Goal: Task Accomplishment & Management: Complete application form

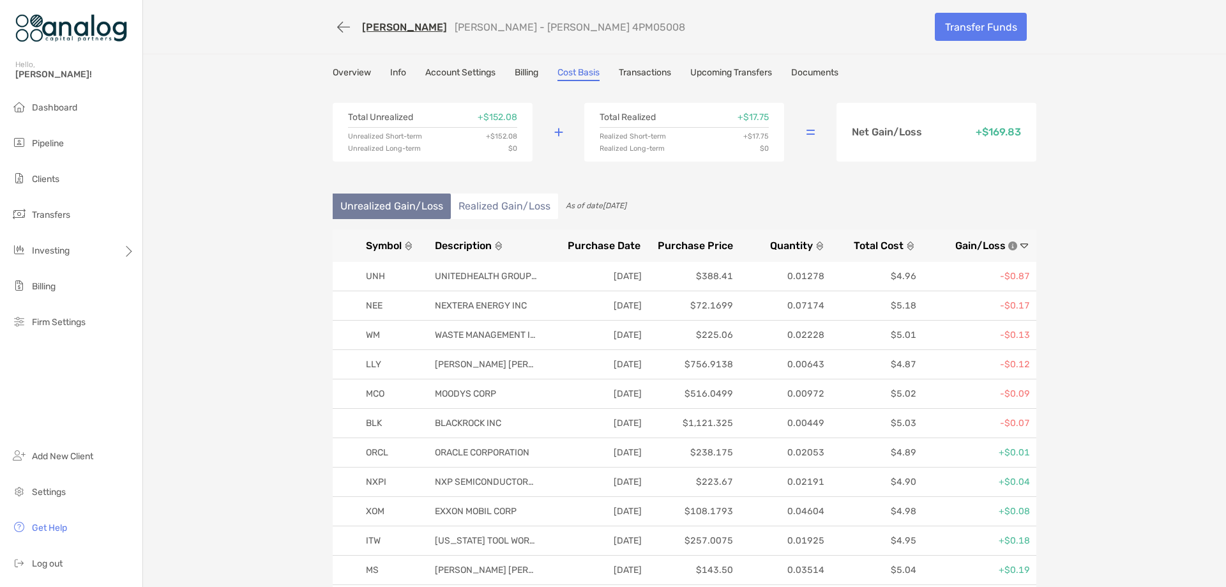
scroll to position [144, 0]
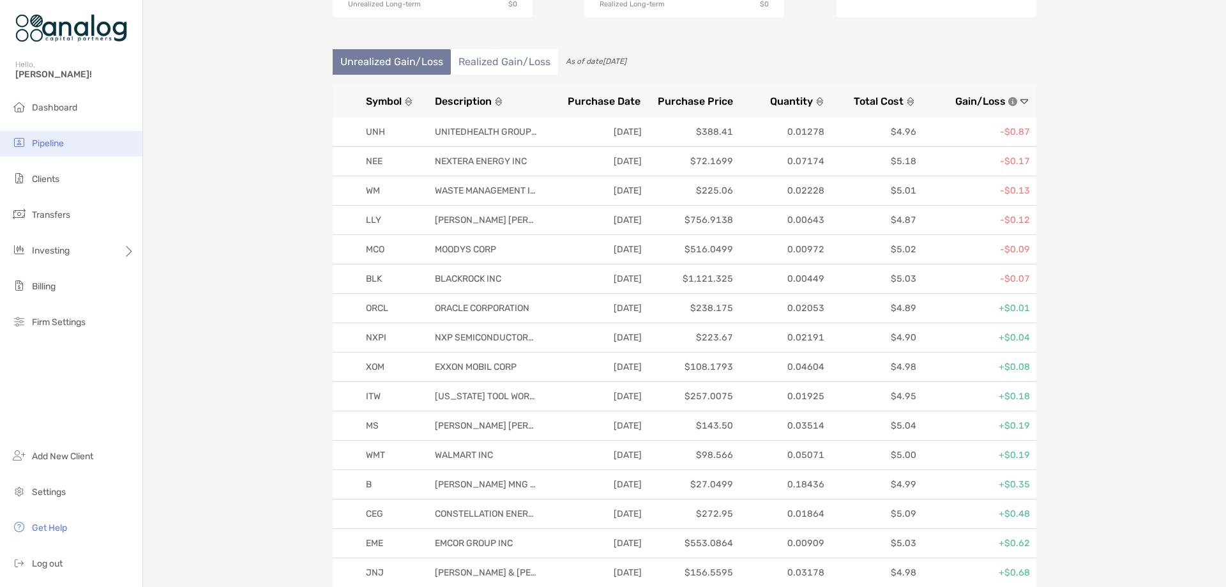
click at [66, 147] on li "Pipeline" at bounding box center [71, 144] width 142 height 26
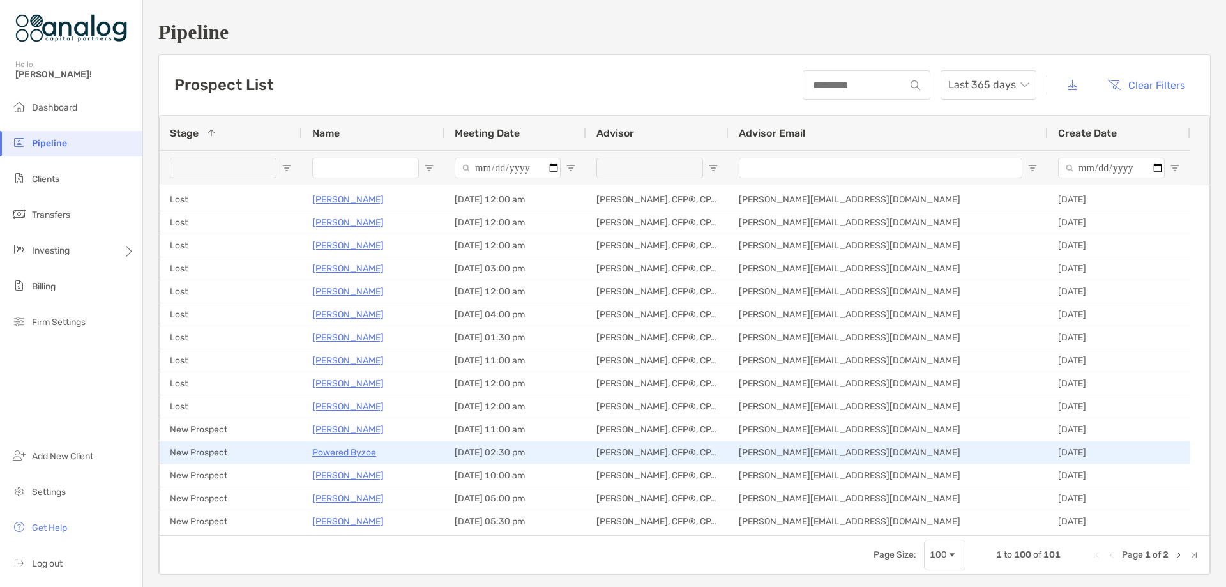
scroll to position [1021, 0]
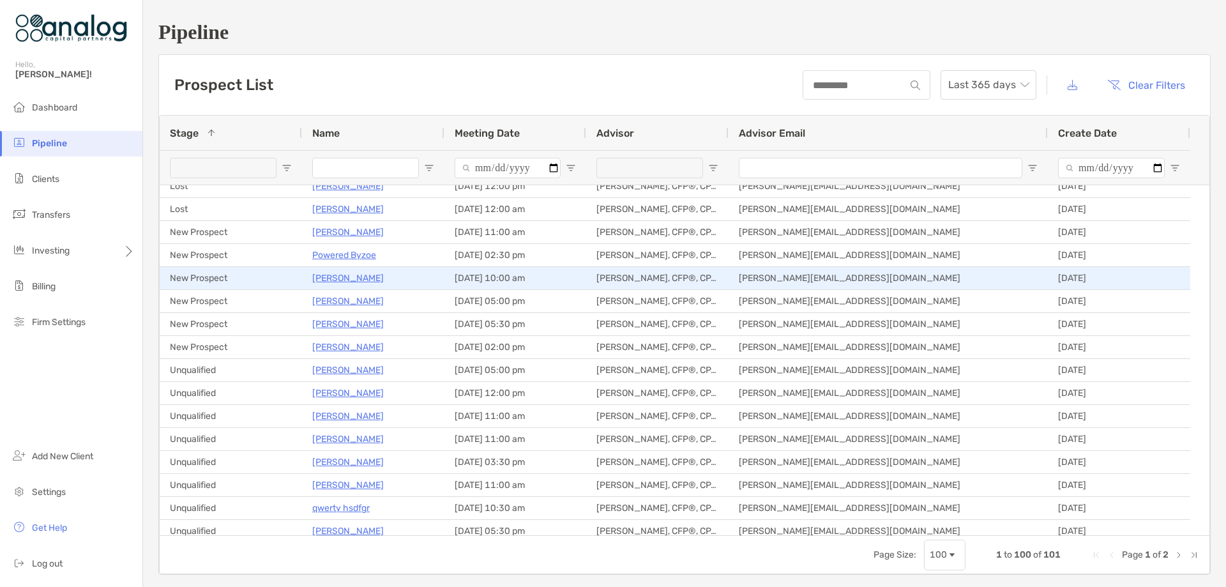
click at [343, 278] on p "[PERSON_NAME]" at bounding box center [347, 278] width 71 height 16
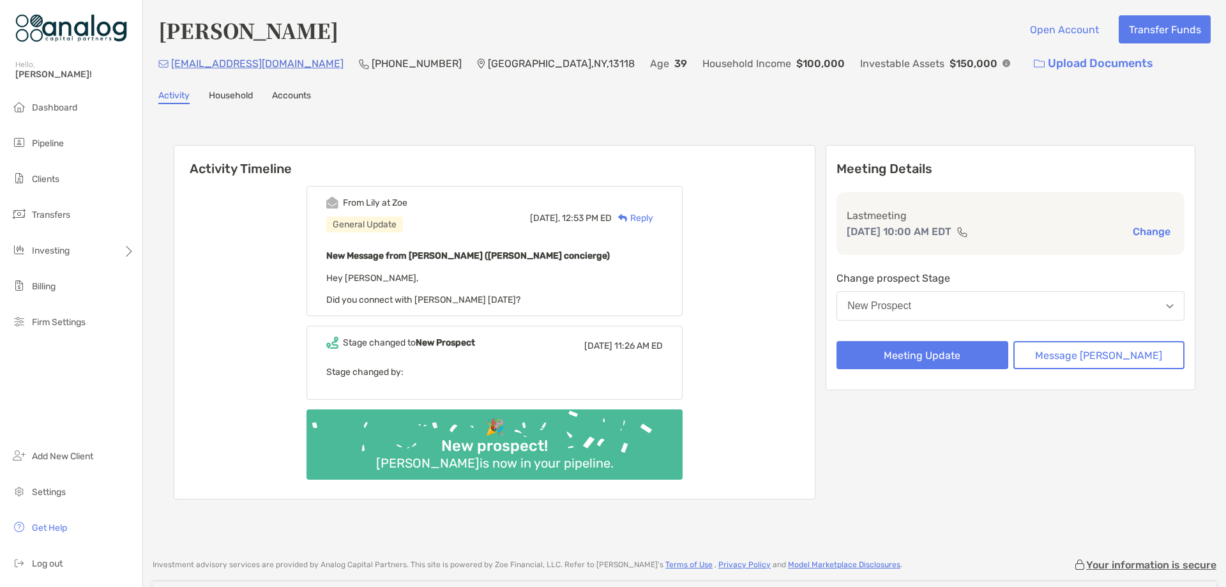
click at [937, 319] on button "New Prospect" at bounding box center [1010, 305] width 348 height 29
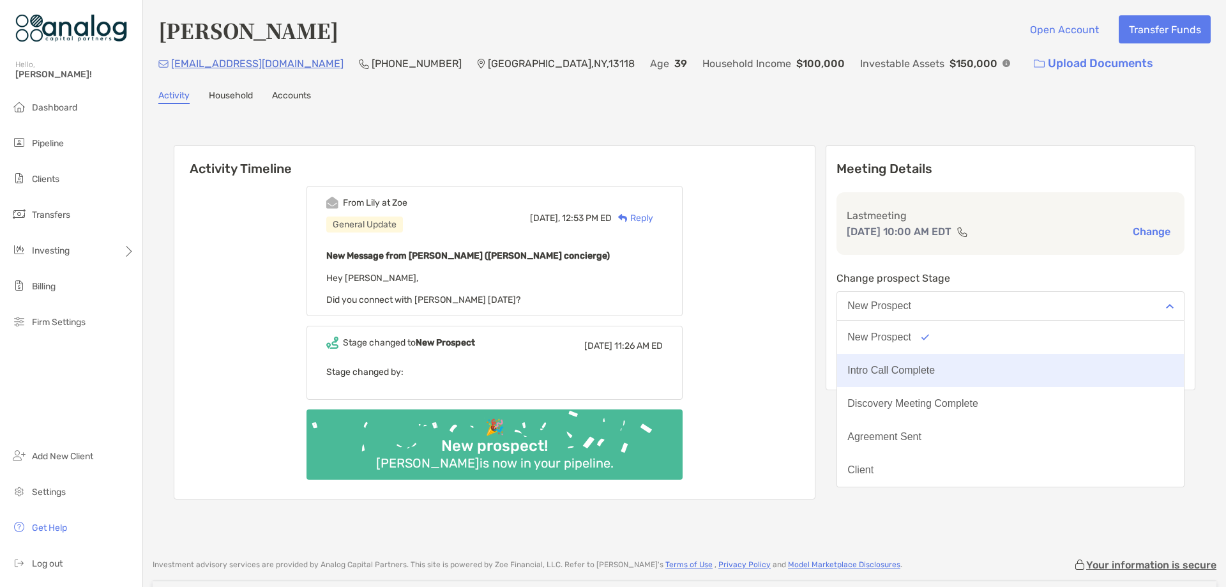
click at [935, 365] on div "Intro Call Complete" at bounding box center [890, 370] width 87 height 11
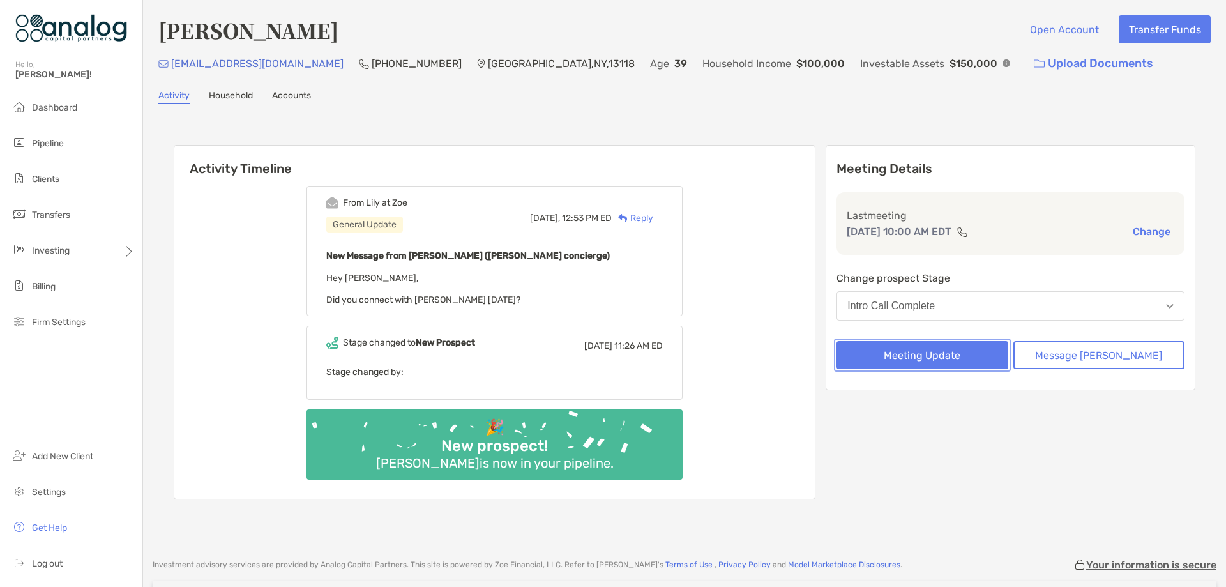
click at [941, 362] on button "Meeting Update" at bounding box center [921, 355] width 171 height 28
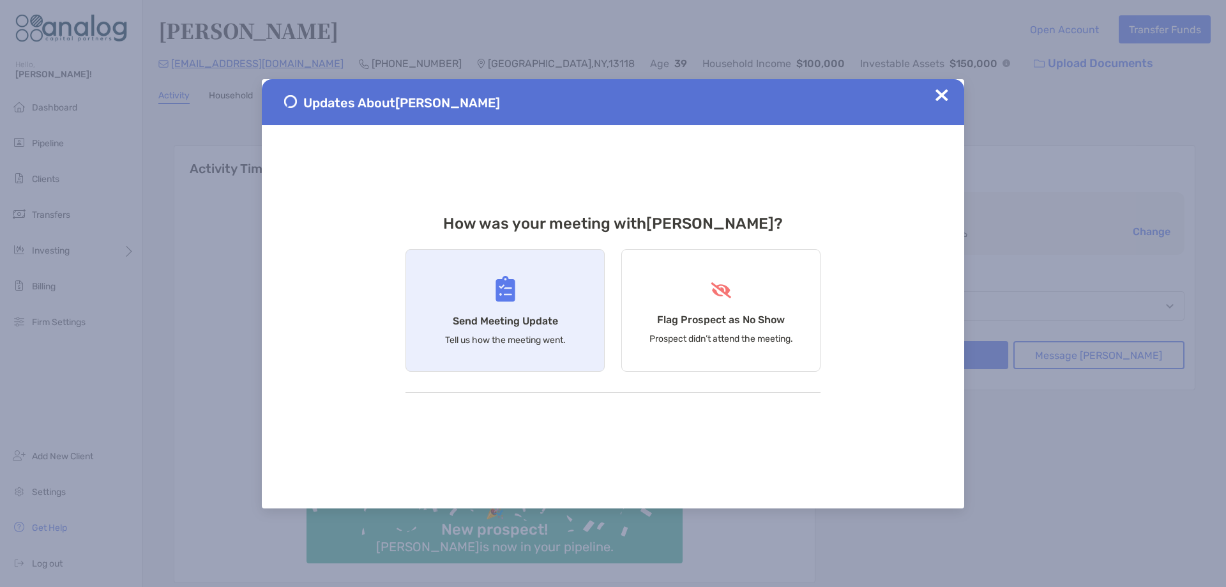
click at [507, 283] on img at bounding box center [505, 289] width 20 height 26
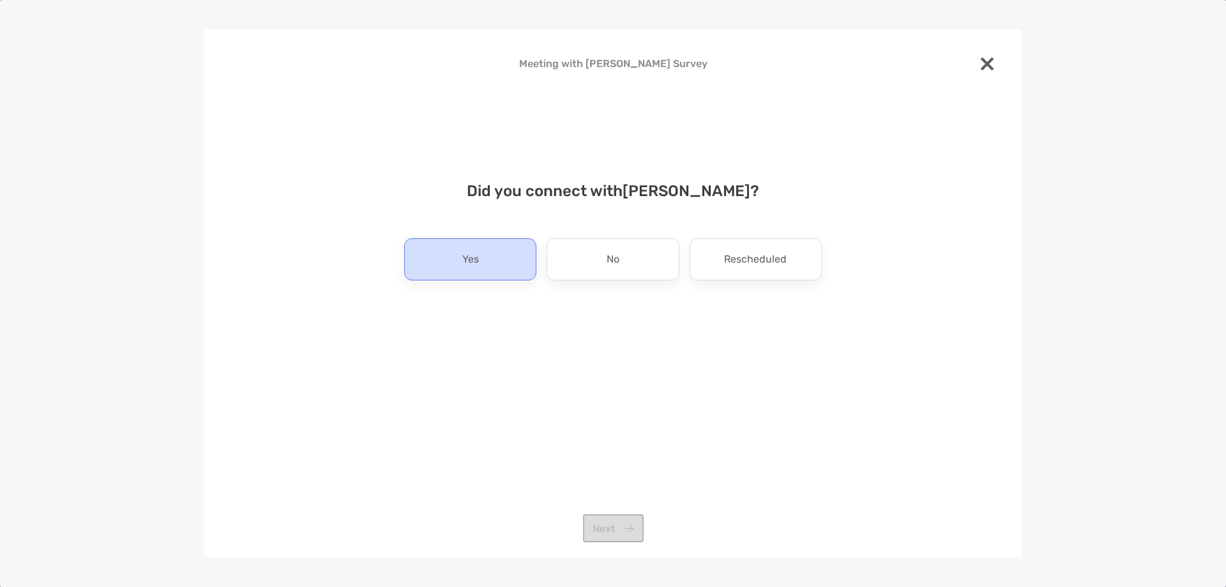
click at [490, 266] on div "Yes" at bounding box center [470, 259] width 132 height 42
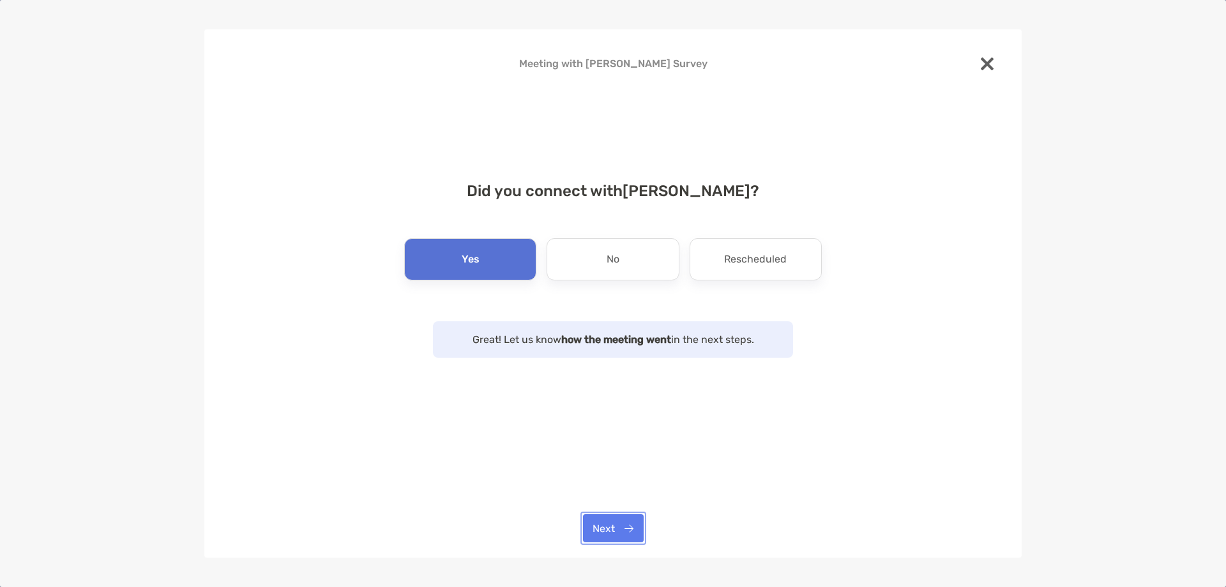
click at [610, 526] on button "Next" at bounding box center [613, 528] width 61 height 28
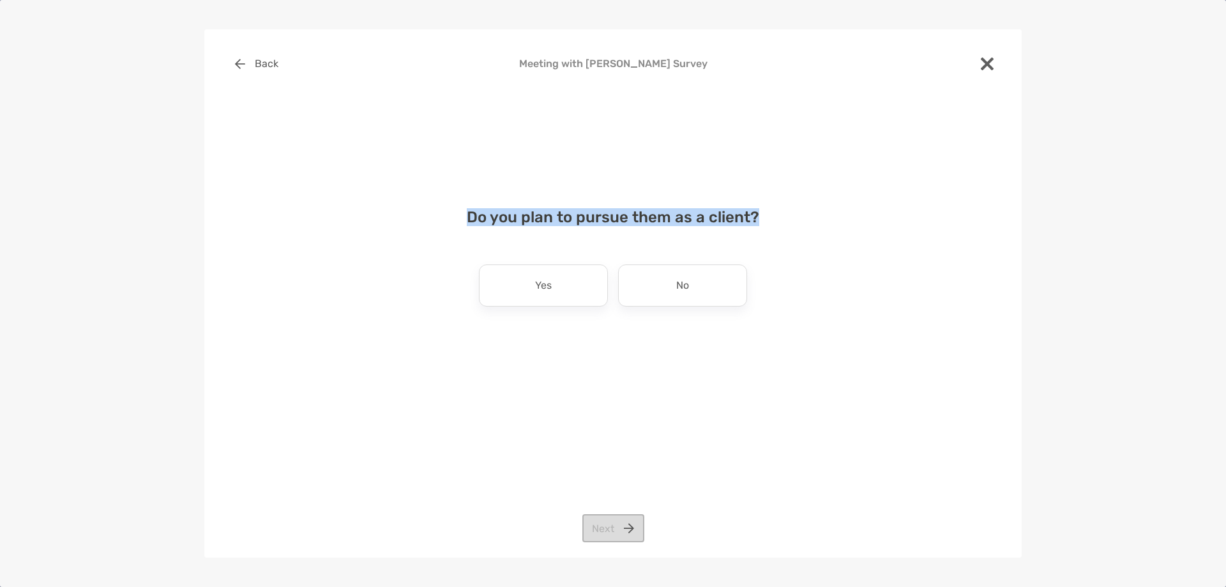
drag, startPoint x: 757, startPoint y: 212, endPoint x: 471, endPoint y: 212, distance: 286.0
click at [471, 212] on h4 "Do you plan to pursue them as a client?" at bounding box center [613, 217] width 776 height 18
click at [468, 225] on h4 "Do you plan to pursue them as a client?" at bounding box center [613, 217] width 776 height 18
drag, startPoint x: 470, startPoint y: 220, endPoint x: 749, endPoint y: 224, distance: 279.6
click at [749, 224] on h4 "Do you plan to pursue them as a client?" at bounding box center [613, 217] width 776 height 18
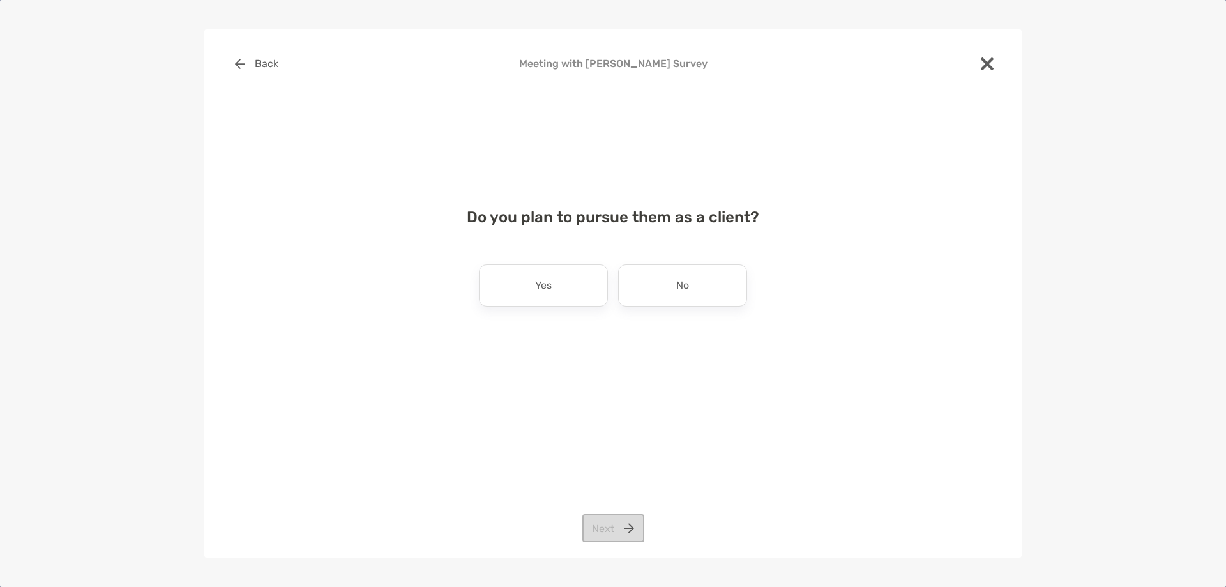
click at [754, 222] on h4 "Do you plan to pursue them as a client?" at bounding box center [613, 217] width 776 height 18
drag, startPoint x: 757, startPoint y: 219, endPoint x: 473, endPoint y: 212, distance: 284.2
click at [473, 212] on h4 "Do you plan to pursue them as a client?" at bounding box center [613, 217] width 776 height 18
click at [477, 358] on div "Back Meeting with Casey Drader Survey Do you plan to pursue them as a client? Y…" at bounding box center [613, 255] width 776 height 410
drag, startPoint x: 469, startPoint y: 216, endPoint x: 760, endPoint y: 222, distance: 291.1
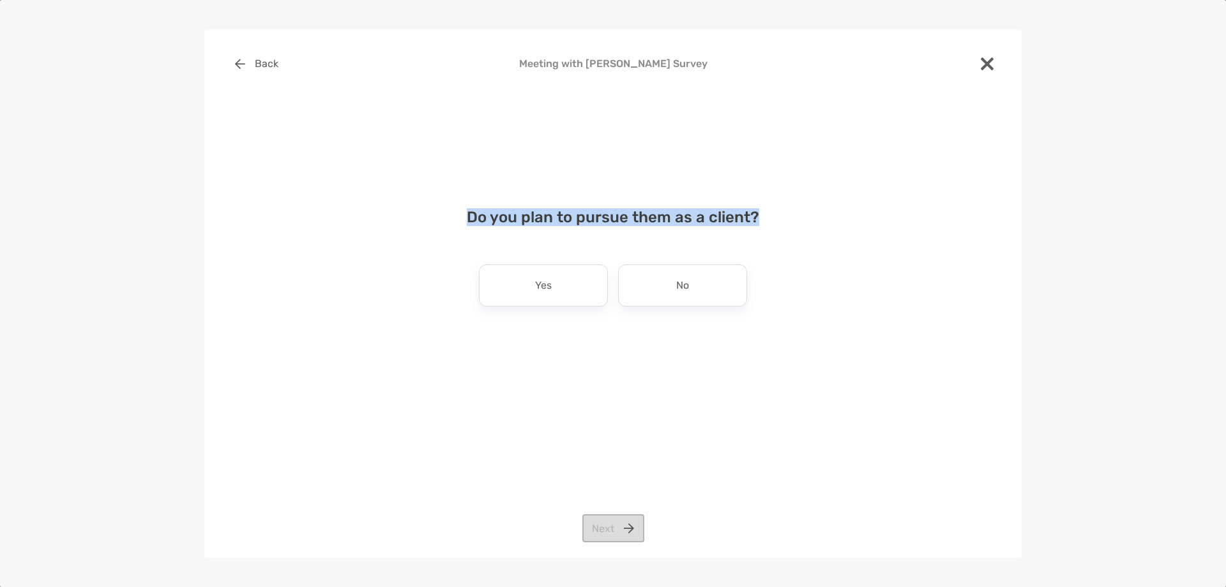
click at [760, 222] on h4 "Do you plan to pursue them as a client?" at bounding box center [613, 217] width 776 height 18
click at [543, 294] on p "Yes" at bounding box center [543, 285] width 17 height 20
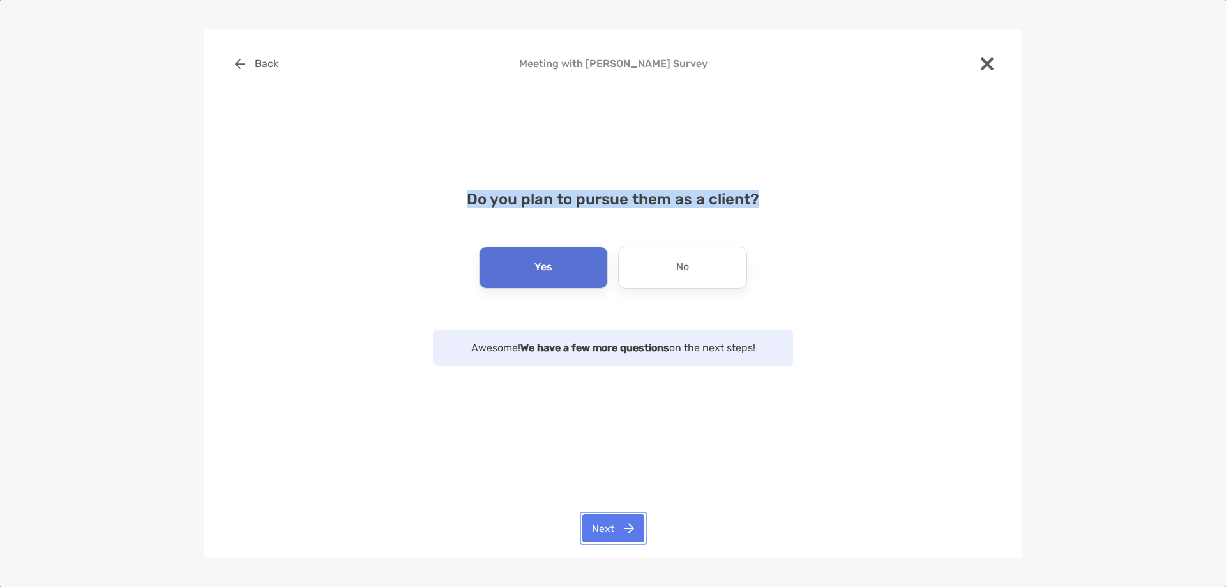
click at [617, 526] on button "Next" at bounding box center [613, 528] width 62 height 28
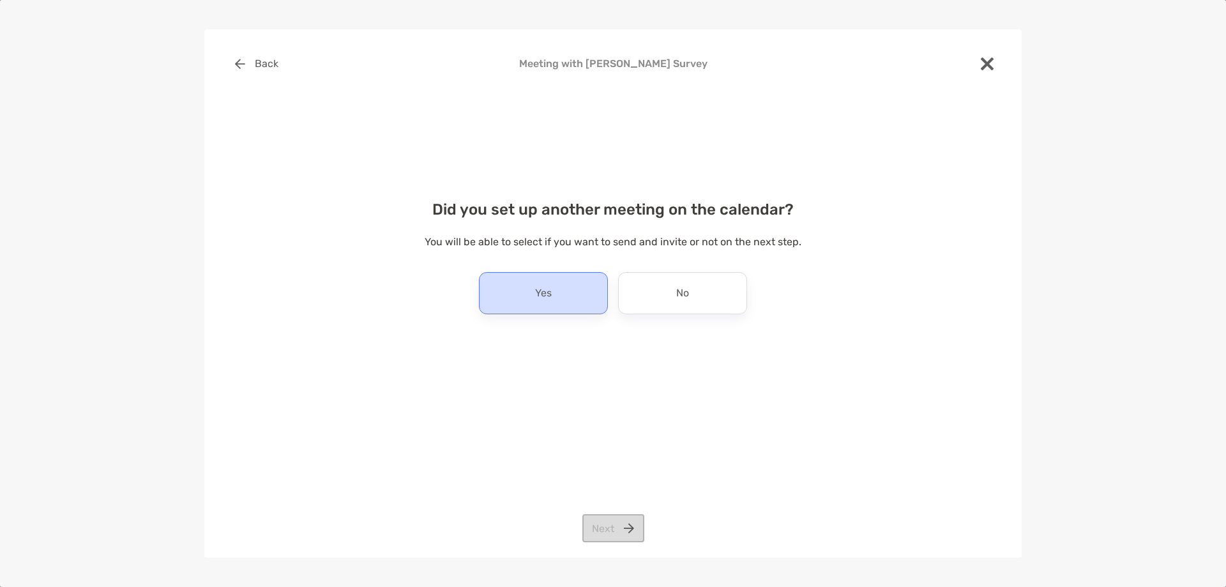
click at [573, 301] on div "Yes" at bounding box center [543, 293] width 129 height 42
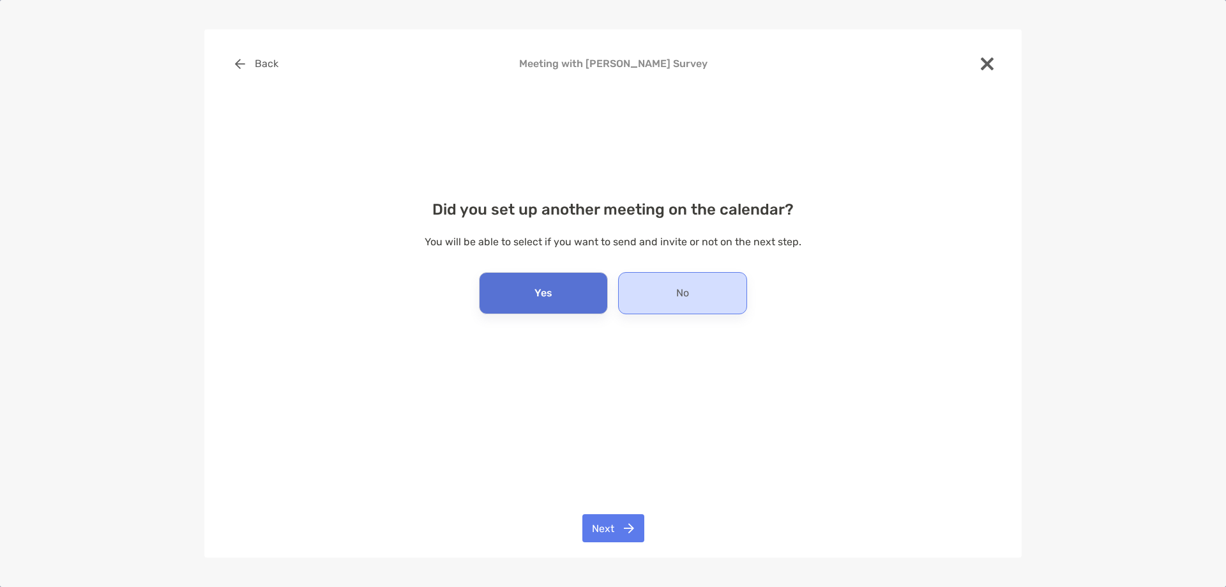
click at [647, 299] on div "No" at bounding box center [682, 293] width 129 height 42
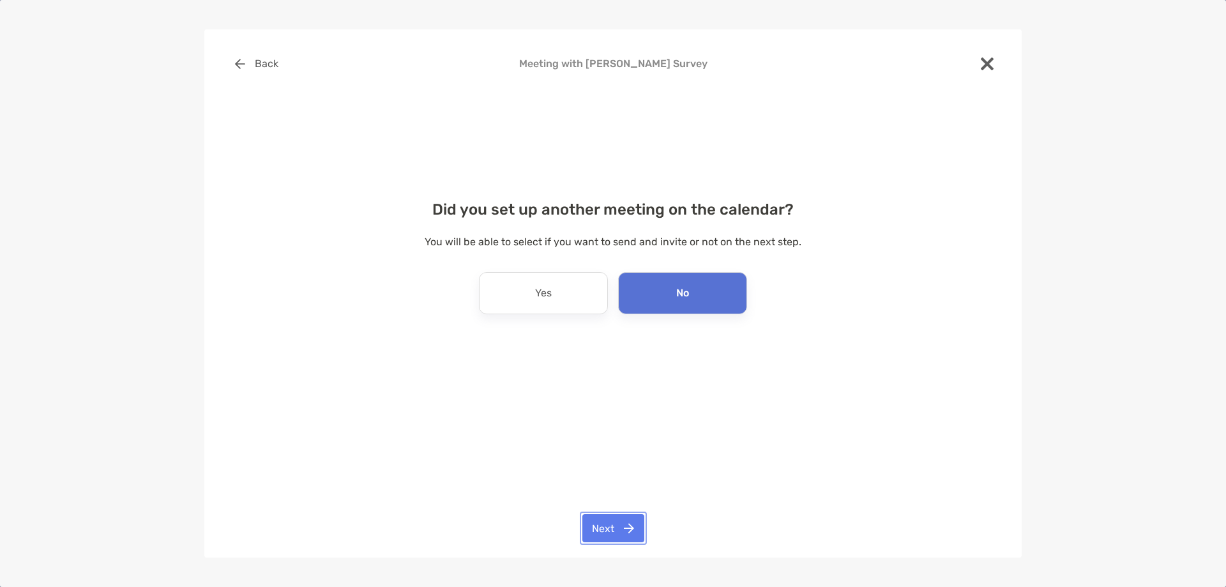
click at [617, 525] on button "Next" at bounding box center [613, 528] width 62 height 28
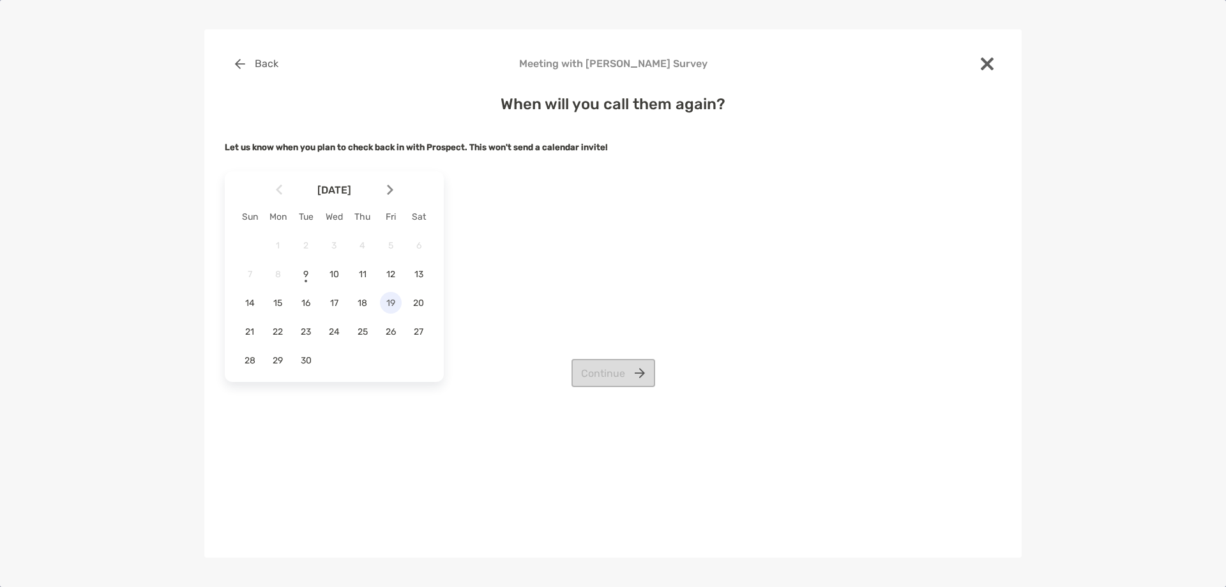
click at [388, 305] on span "19" at bounding box center [391, 302] width 22 height 11
click at [329, 307] on span "17" at bounding box center [334, 302] width 22 height 11
click at [592, 367] on button "Continue" at bounding box center [613, 373] width 84 height 28
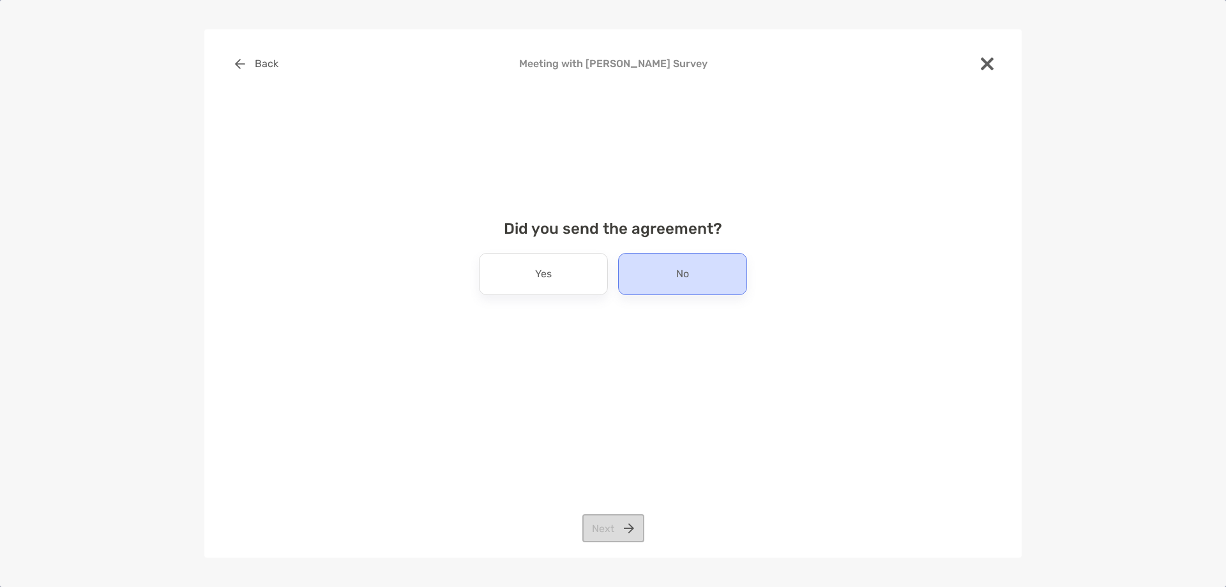
click at [636, 289] on div "No" at bounding box center [682, 274] width 129 height 42
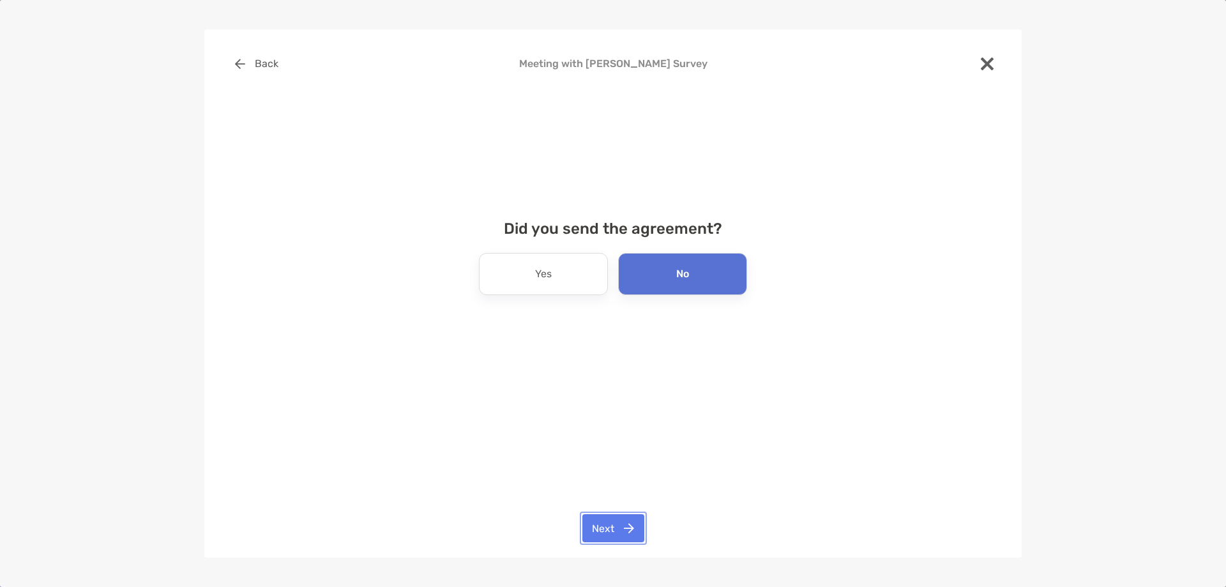
click at [608, 530] on button "Next" at bounding box center [613, 528] width 62 height 28
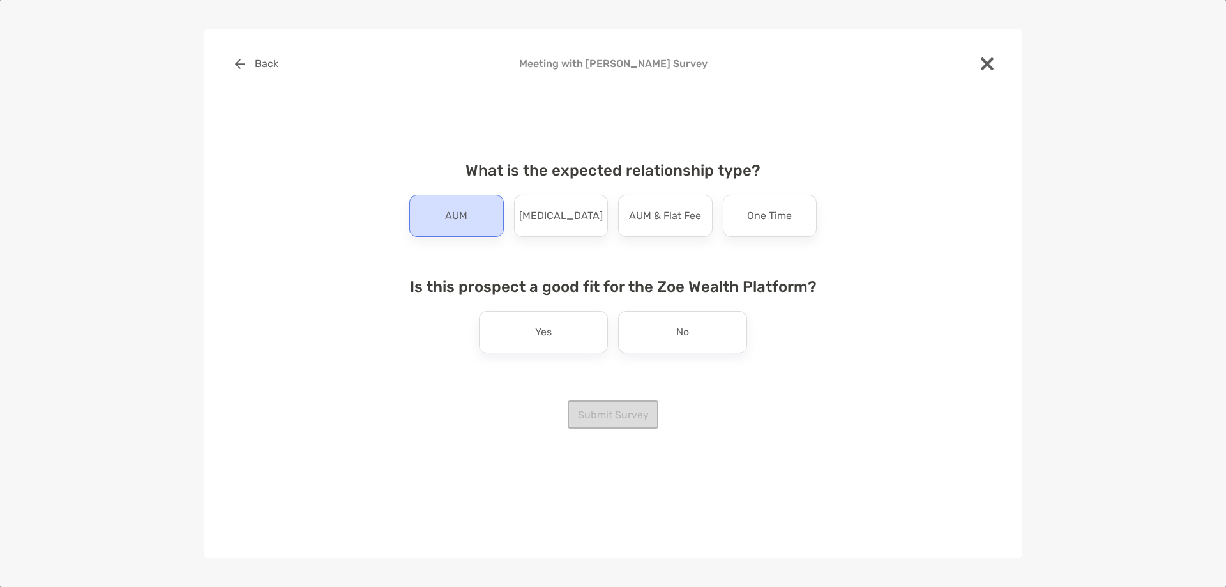
click at [458, 208] on p "AUM" at bounding box center [456, 216] width 22 height 20
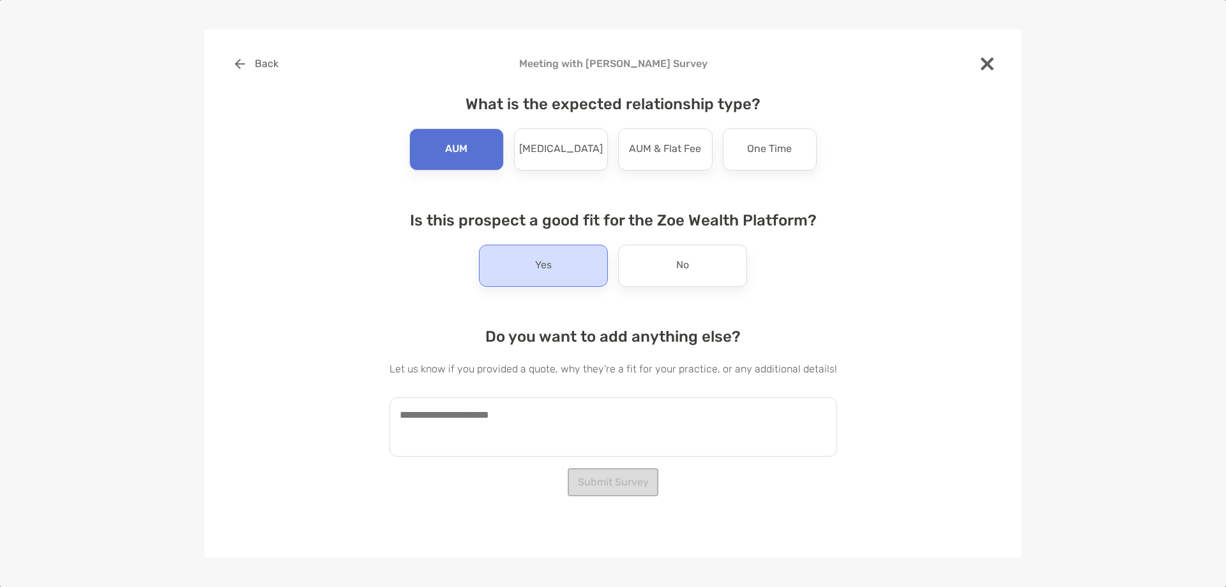
click at [552, 282] on div "Yes" at bounding box center [543, 265] width 129 height 42
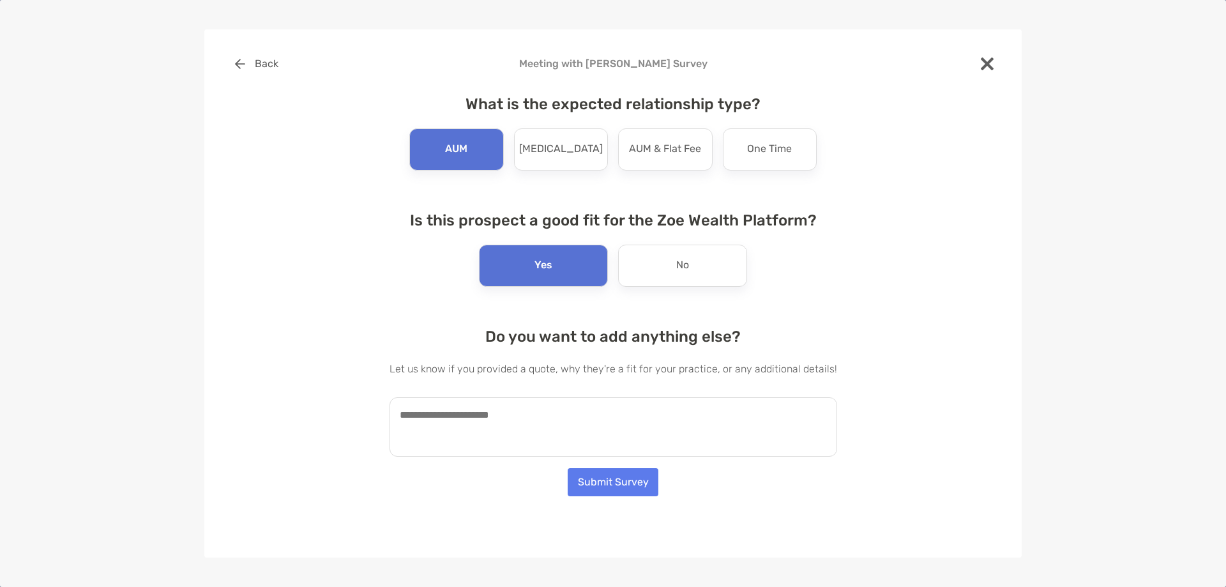
click at [513, 417] on textarea at bounding box center [612, 426] width 447 height 59
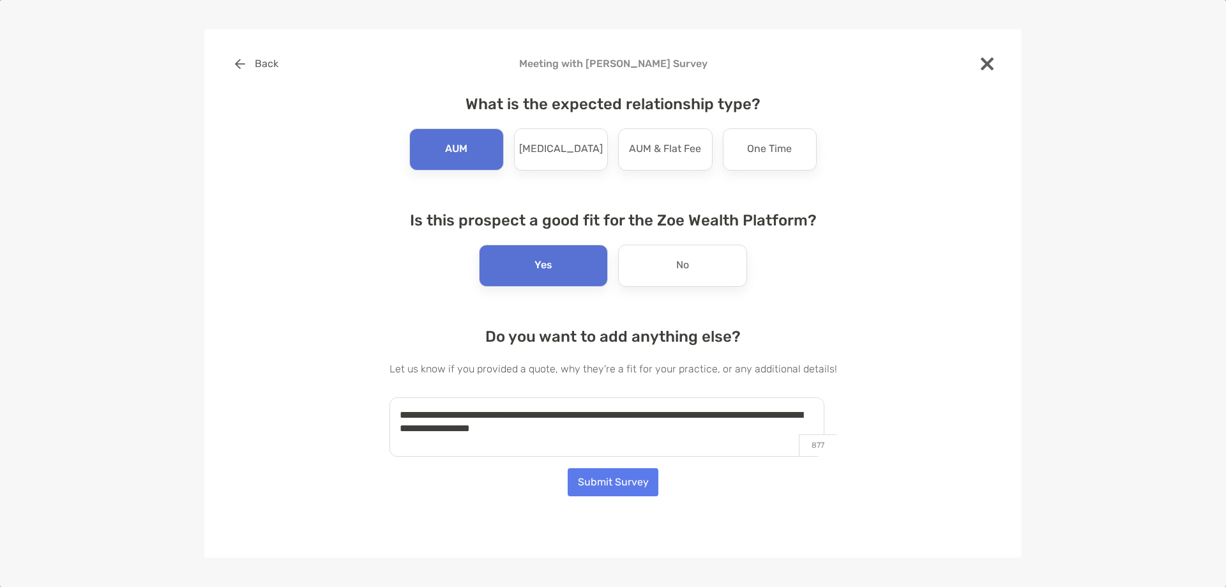
type textarea "**********"
click at [615, 492] on button "Submit Survey" at bounding box center [613, 482] width 91 height 28
